Goal: Information Seeking & Learning: Find specific fact

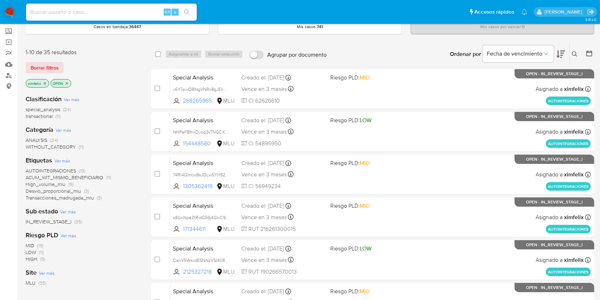
scroll to position [47, 0]
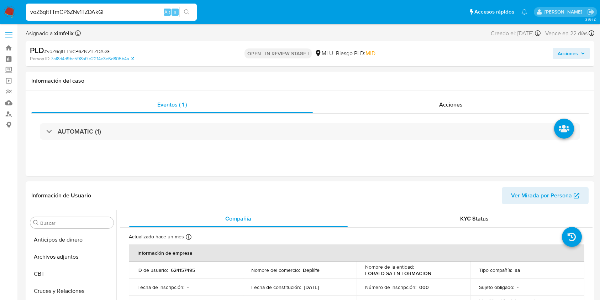
select select "10"
click at [89, 13] on input "voZ6qItTTmCP6ZNv1TZDAkGl" at bounding box center [111, 11] width 171 height 9
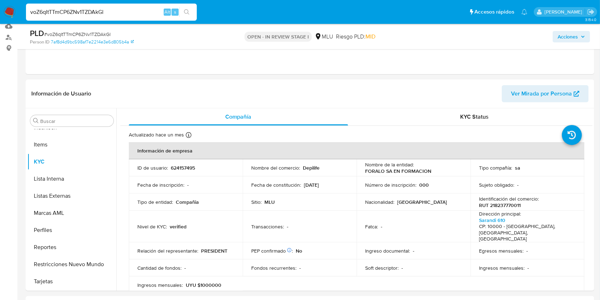
scroll to position [98, 0]
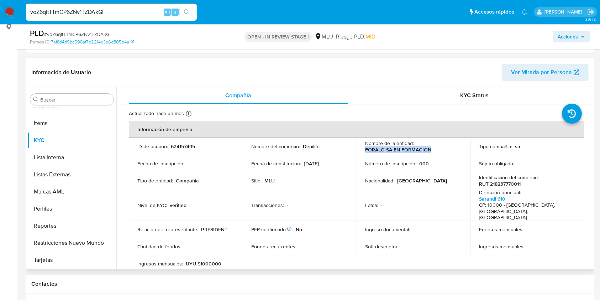
drag, startPoint x: 364, startPoint y: 149, endPoint x: 427, endPoint y: 149, distance: 63.3
click at [427, 149] on p "FORALO SA EN FORMACION" at bounding box center [398, 149] width 66 height 6
copy p "FORALO SA EN FORMACION"
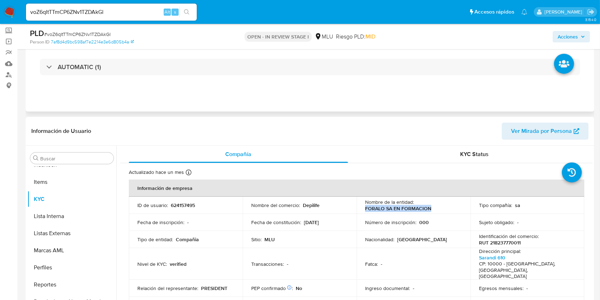
scroll to position [34, 0]
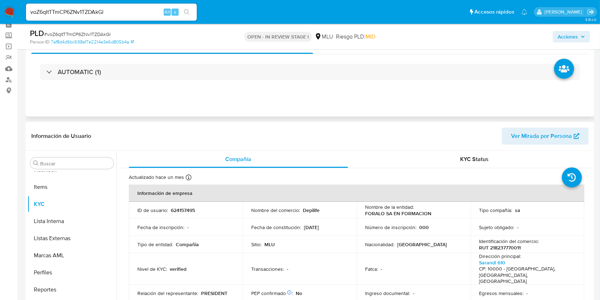
click at [219, 83] on div "AUTOMATIC (1)" at bounding box center [309, 72] width 557 height 36
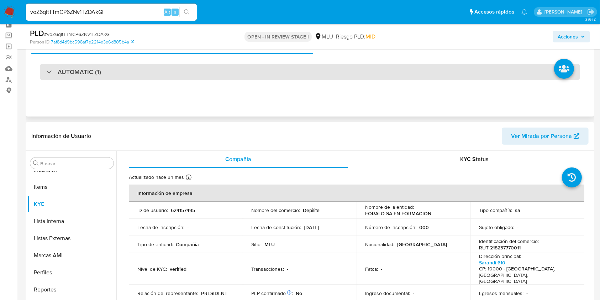
click at [219, 70] on div "AUTOMATIC (1)" at bounding box center [310, 72] width 540 height 16
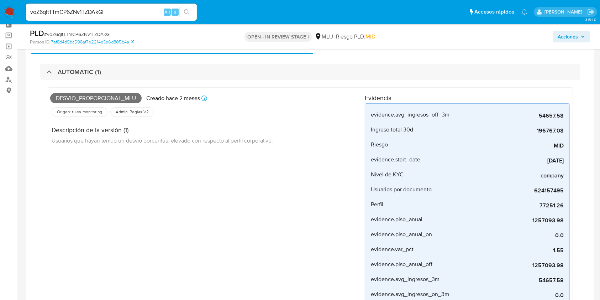
click at [94, 98] on span "Desvio_proporcional_mlu" at bounding box center [95, 98] width 91 height 11
copy span "Desvio_proporcional_mlu"
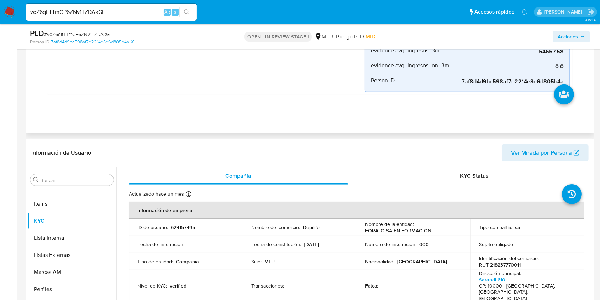
scroll to position [272, 0]
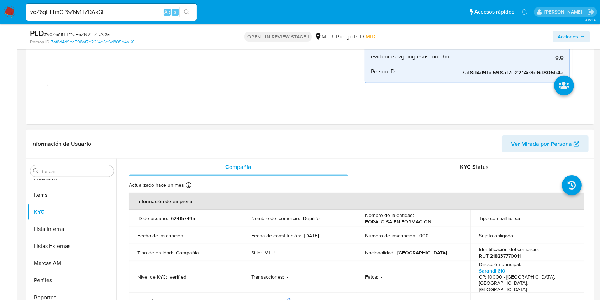
click at [539, 145] on span "Ver Mirada por Persona" at bounding box center [541, 143] width 61 height 17
click at [493, 252] on p "RUT 218237770011" at bounding box center [500, 255] width 42 height 6
copy p "218237770011"
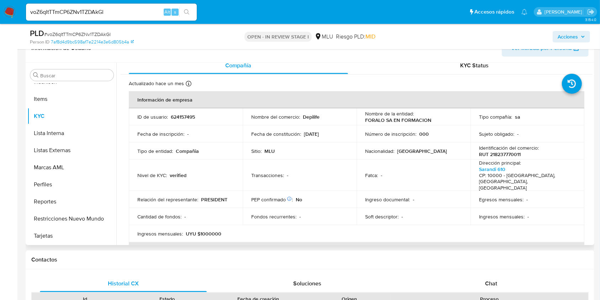
scroll to position [0, 0]
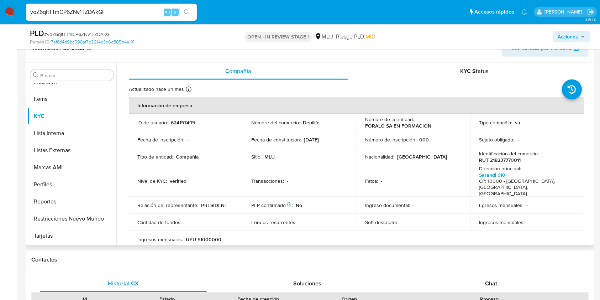
click at [193, 121] on p "624157495" at bounding box center [183, 122] width 24 height 6
copy p "624157495"
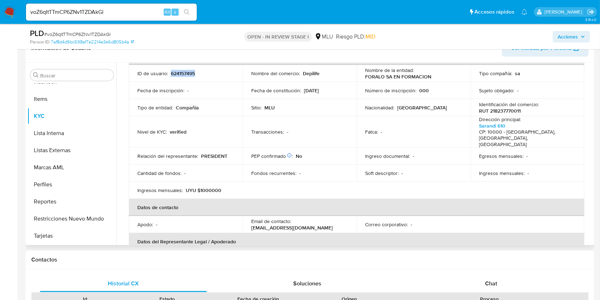
scroll to position [422, 0]
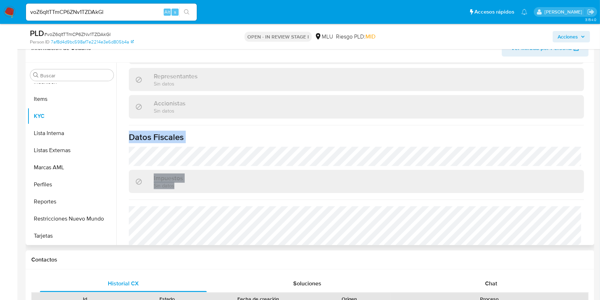
drag, startPoint x: 593, startPoint y: 201, endPoint x: 579, endPoint y: 99, distance: 103.3
click at [579, 99] on div "Buscar Anticipos de dinero Archivos adjuntos CBT Cruces y Relaciones Créditos C…" at bounding box center [310, 154] width 569 height 182
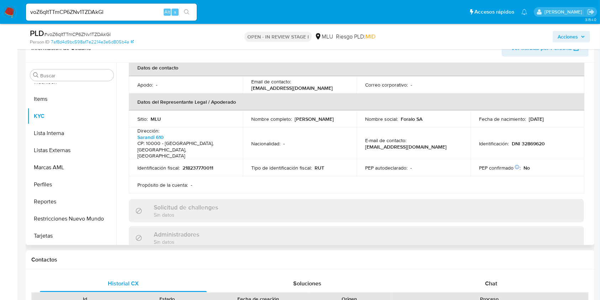
scroll to position [206, 0]
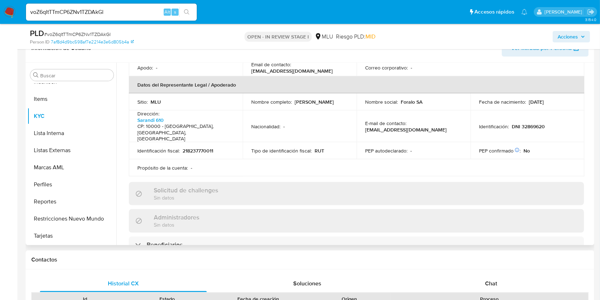
drag, startPoint x: 310, startPoint y: 97, endPoint x: 251, endPoint y: 99, distance: 58.7
click at [251, 99] on div "Nombre completo : AGUSTIN ECHEGOYEN" at bounding box center [299, 102] width 97 height 6
copy p "AGUSTIN ECHEGOYEN"
drag, startPoint x: 547, startPoint y: 114, endPoint x: 511, endPoint y: 118, distance: 36.2
click at [511, 123] on div "Identificación : DNI 32869620" at bounding box center [527, 126] width 97 height 6
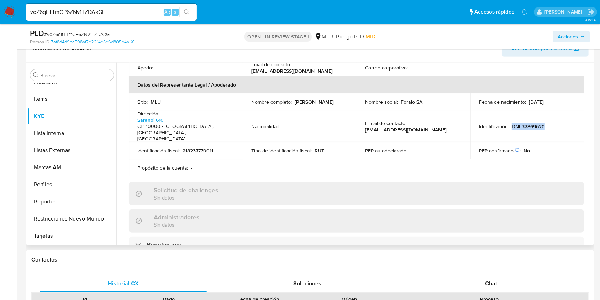
copy p "DNI 32869620"
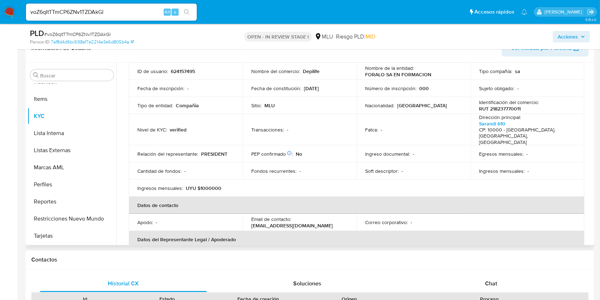
scroll to position [0, 0]
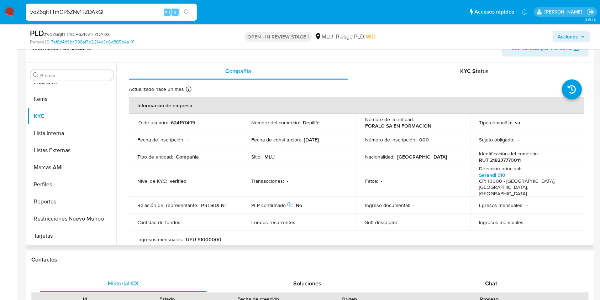
click at [311, 117] on td "Nombre del comercio : Depilife" at bounding box center [300, 122] width 114 height 17
click at [310, 121] on p "Depilife" at bounding box center [311, 122] width 17 height 6
copy p "Depilife"
click at [217, 236] on p "UYU $1000000" at bounding box center [204, 239] width 36 height 6
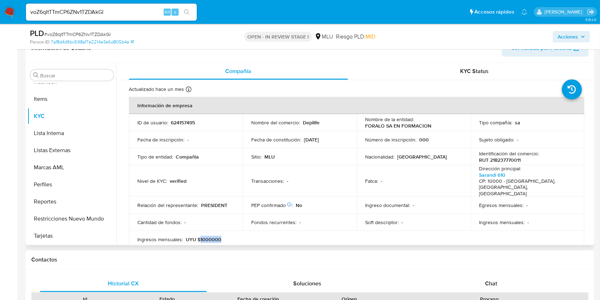
click at [217, 236] on p "UYU $1000000" at bounding box center [204, 239] width 36 height 6
copy p "1000000"
click at [73, 201] on button "Reportes" at bounding box center [68, 201] width 83 height 17
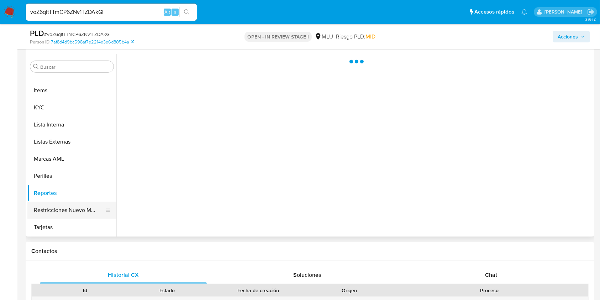
click at [70, 218] on button "Restricciones Nuevo Mundo" at bounding box center [68, 209] width 83 height 17
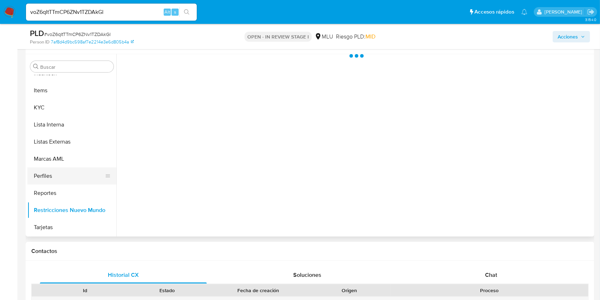
click at [68, 175] on button "Perfiles" at bounding box center [68, 175] width 83 height 17
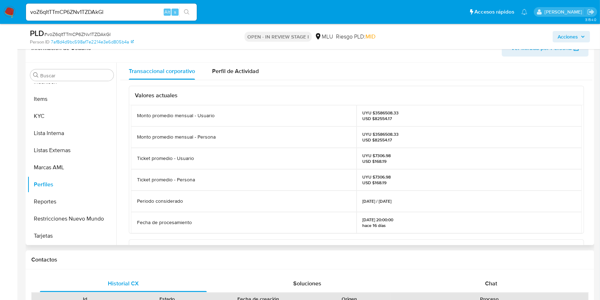
click at [379, 134] on p "UYU $3586508.33 USD $82554.17" at bounding box center [381, 136] width 36 height 11
copy p "3586508.33"
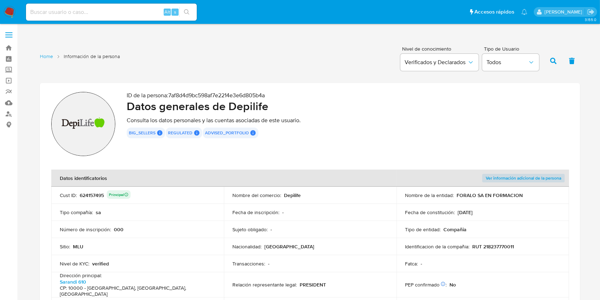
drag, startPoint x: 523, startPoint y: 198, endPoint x: 457, endPoint y: 195, distance: 65.9
click at [457, 195] on div "Nombre de la entidad : FORALO SA EN FORMACION" at bounding box center [483, 195] width 156 height 6
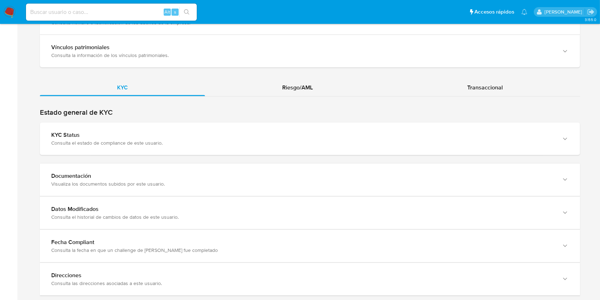
scroll to position [676, 0]
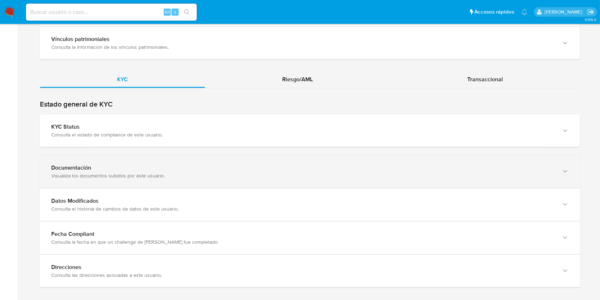
click at [443, 169] on div "Documentación Visualiza los documentos subidos por este usuario." at bounding box center [310, 171] width 540 height 32
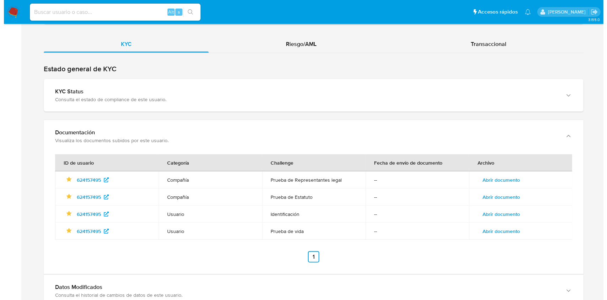
scroll to position [712, 0]
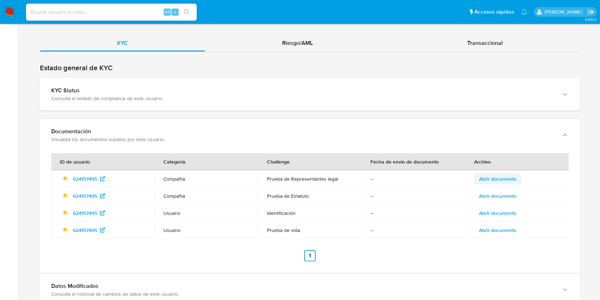
click at [498, 174] on span "Abrir documento" at bounding box center [497, 179] width 37 height 10
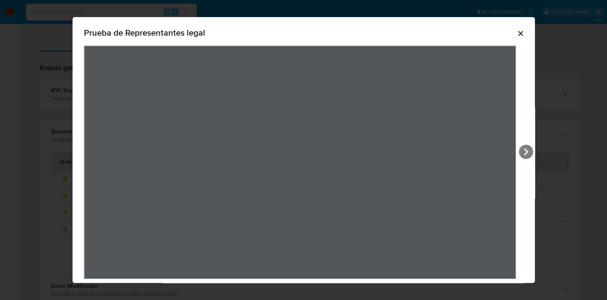
scroll to position [10, 0]
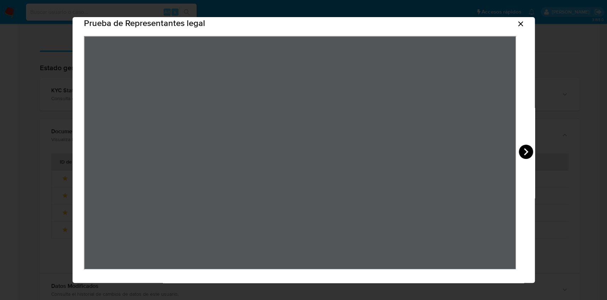
click at [524, 150] on icon "View Document Modal" at bounding box center [526, 151] width 14 height 14
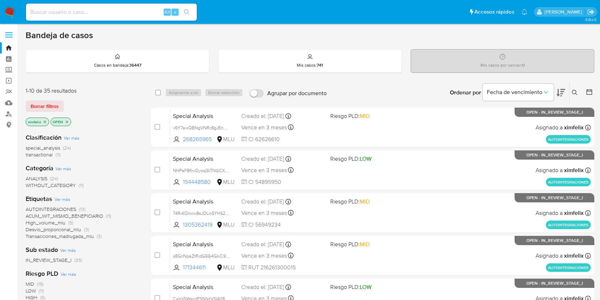
scroll to position [47, 0]
click at [307, 39] on div "Bandeja de casos" at bounding box center [310, 35] width 569 height 11
click at [335, 19] on ul "Pausado Ver notificaciones Alt s Accesos rápidos Presiona las siguientes teclas…" at bounding box center [276, 12] width 509 height 18
